Goal: Transaction & Acquisition: Purchase product/service

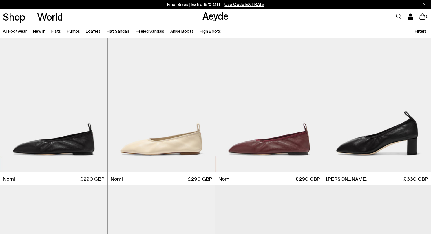
click at [183, 32] on link "Ankle Boots" at bounding box center [181, 30] width 23 height 5
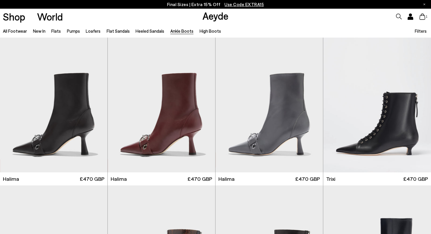
scroll to position [4, 0]
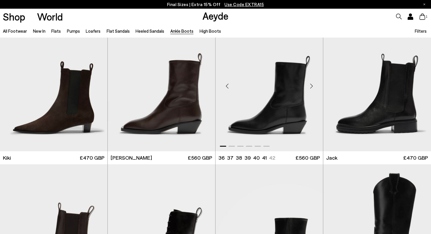
scroll to position [910, 0]
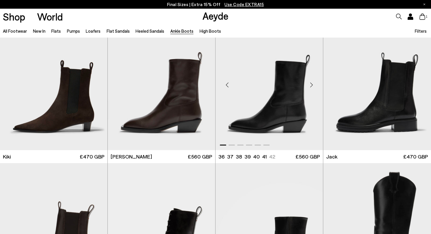
click at [311, 83] on div "Next slide" at bounding box center [310, 84] width 17 height 17
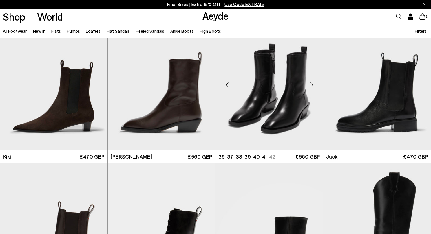
click at [311, 83] on div "Next slide" at bounding box center [310, 84] width 17 height 17
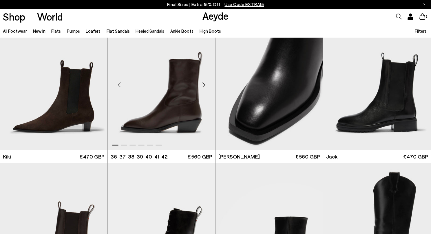
click at [175, 97] on img "1 / 6" at bounding box center [161, 82] width 107 height 135
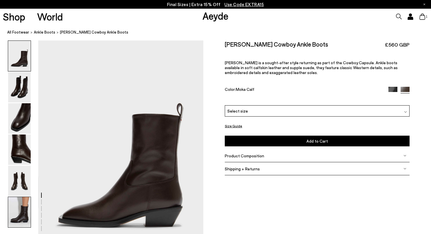
click at [24, 208] on img at bounding box center [19, 212] width 23 height 30
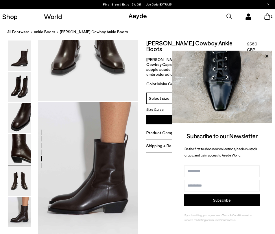
scroll to position [610, 0]
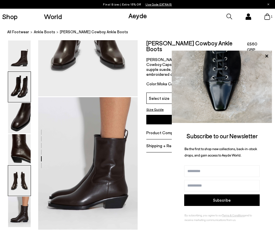
click at [28, 90] on img at bounding box center [19, 87] width 23 height 30
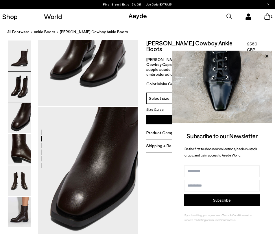
scroll to position [203, 0]
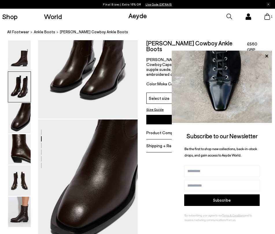
click at [25, 90] on img at bounding box center [19, 87] width 23 height 30
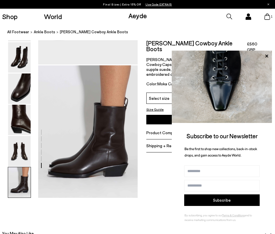
scroll to position [644, 0]
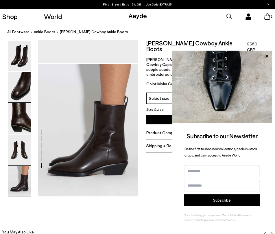
click at [23, 90] on img at bounding box center [19, 87] width 23 height 30
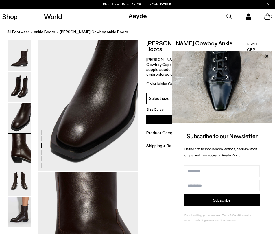
scroll to position [267, 0]
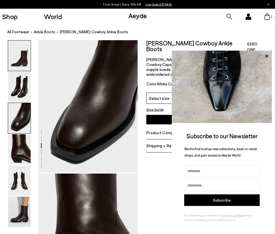
click at [21, 62] on img at bounding box center [19, 56] width 23 height 30
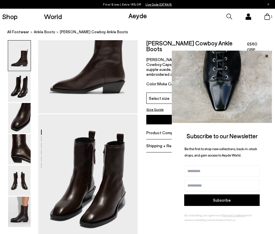
scroll to position [60, 0]
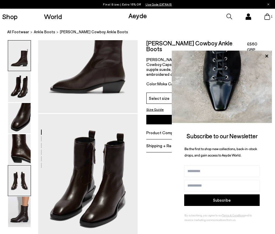
click at [21, 183] on img at bounding box center [19, 181] width 23 height 30
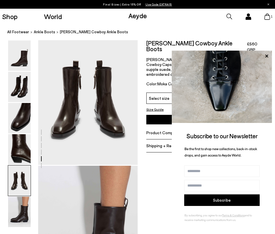
scroll to position [544, 0]
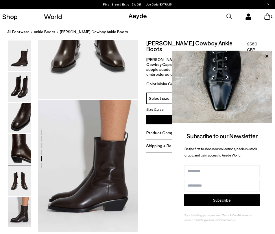
click at [22, 190] on img at bounding box center [19, 181] width 23 height 30
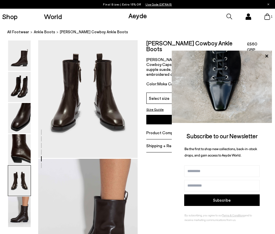
scroll to position [534, 0]
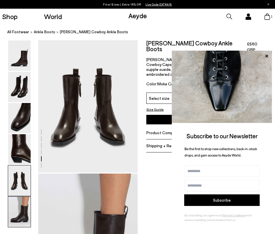
click at [26, 211] on img at bounding box center [19, 212] width 23 height 30
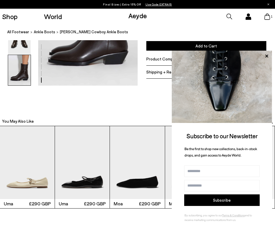
scroll to position [779, 0]
